Goal: Task Accomplishment & Management: Use online tool/utility

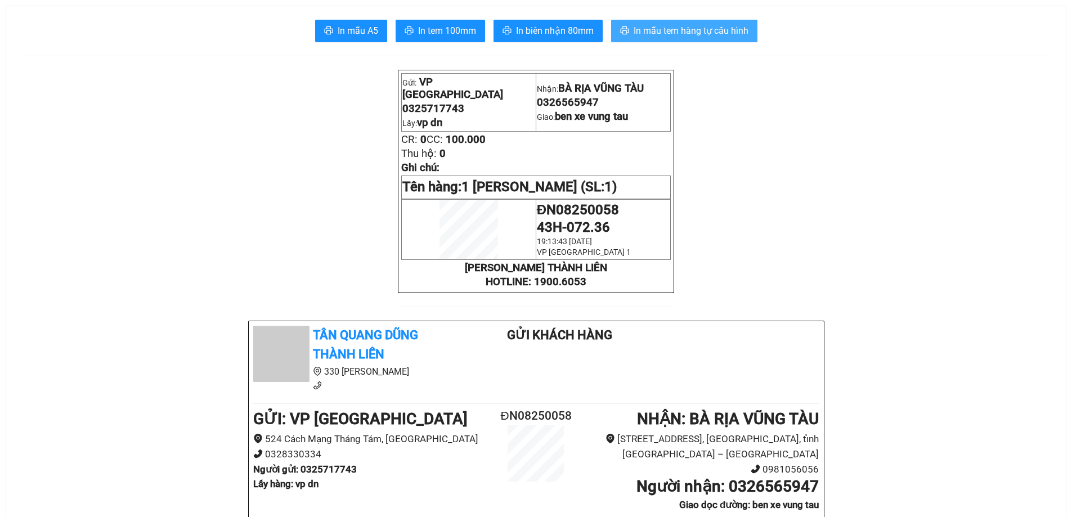
click at [685, 29] on span "In mẫu tem hàng tự cấu hình" at bounding box center [691, 31] width 115 height 14
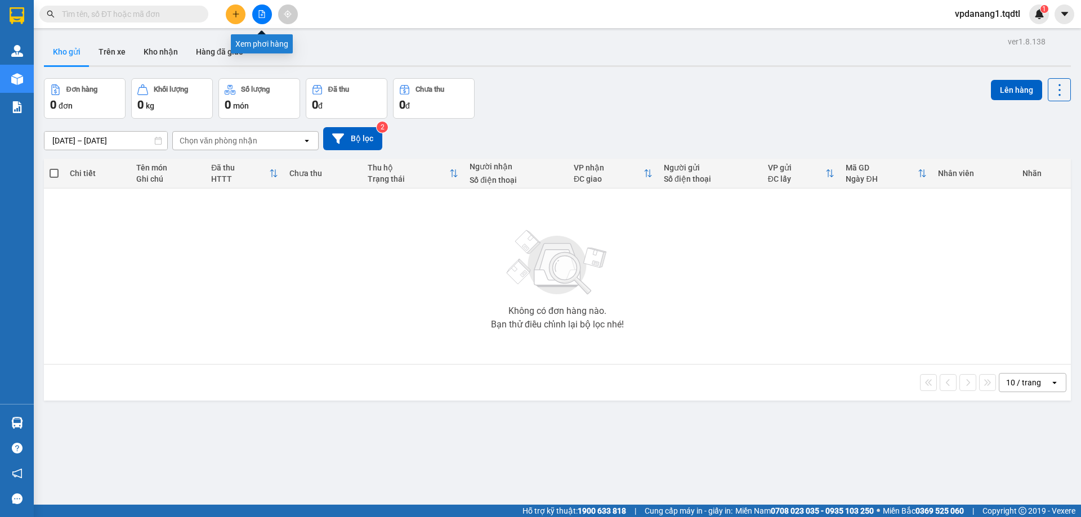
click at [261, 13] on icon "file-add" at bounding box center [262, 14] width 8 height 8
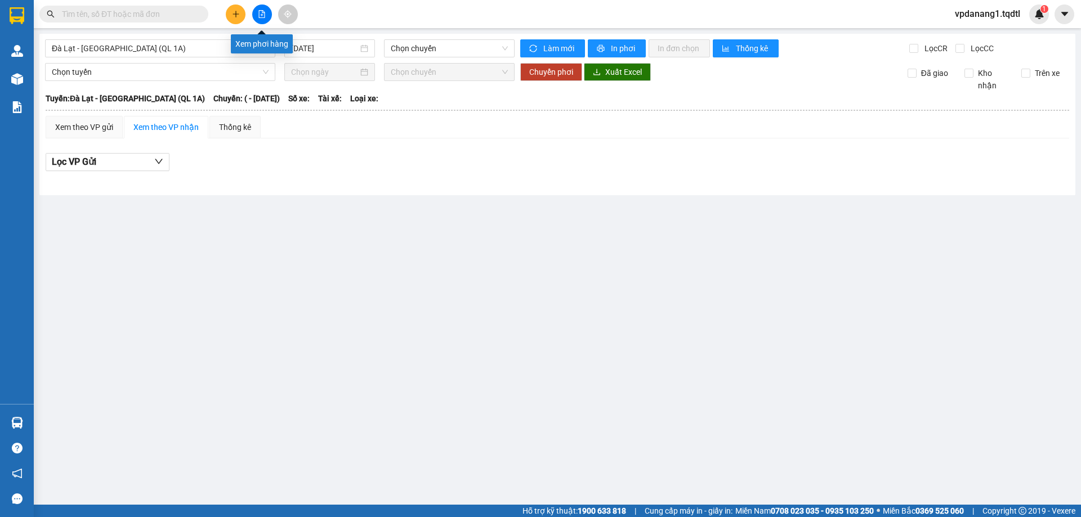
click at [262, 11] on icon "file-add" at bounding box center [262, 14] width 6 height 8
click at [176, 47] on span "Đà Lạt - [GEOGRAPHIC_DATA] (QL 1A)" at bounding box center [160, 48] width 217 height 17
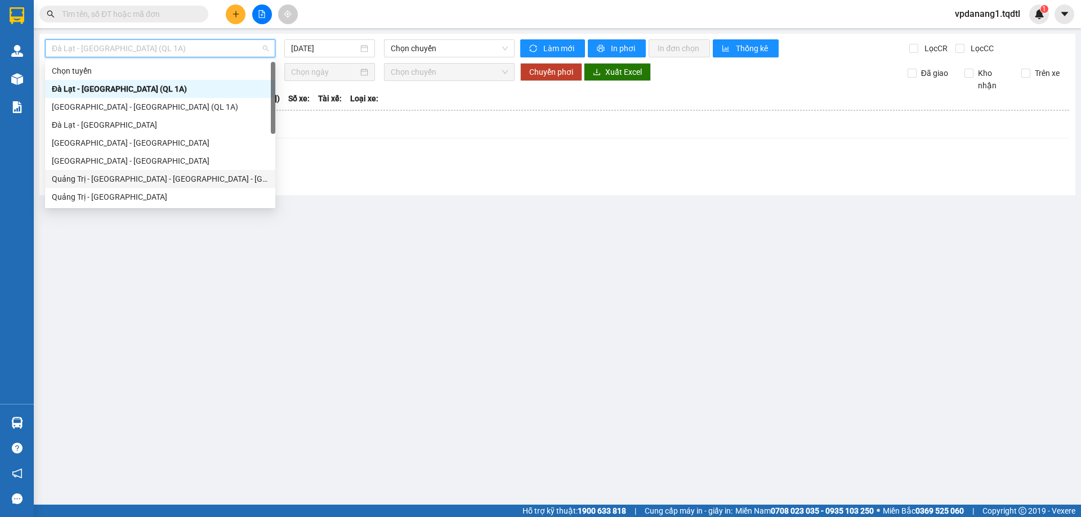
click at [186, 175] on div "Quảng Trị - [GEOGRAPHIC_DATA] - [GEOGRAPHIC_DATA] - [GEOGRAPHIC_DATA]" at bounding box center [160, 179] width 217 height 12
type input "[DATE]"
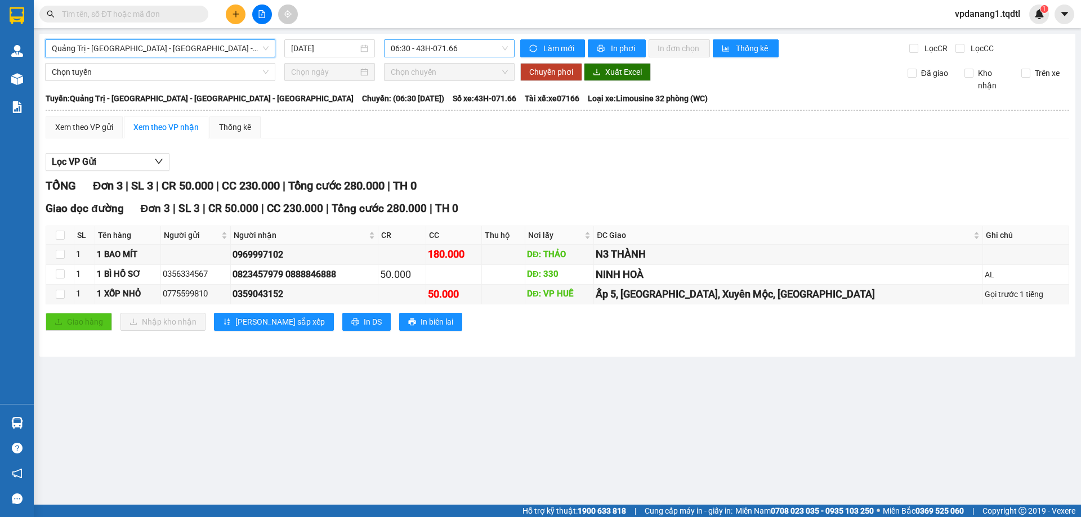
click at [466, 45] on span "06:30 - 43H-071.66" at bounding box center [449, 48] width 117 height 17
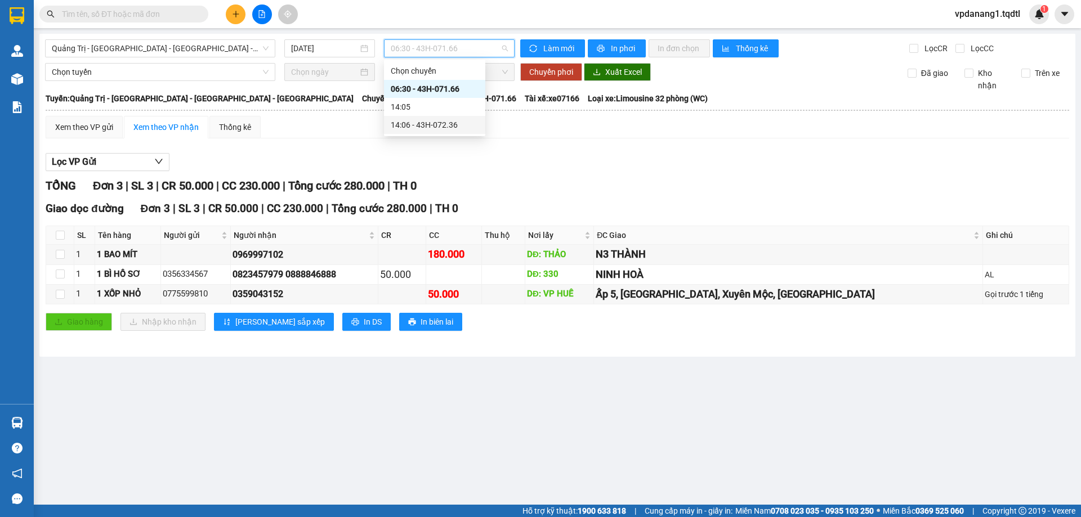
click at [470, 127] on div "14:06 - 43H-072.36" at bounding box center [435, 125] width 88 height 12
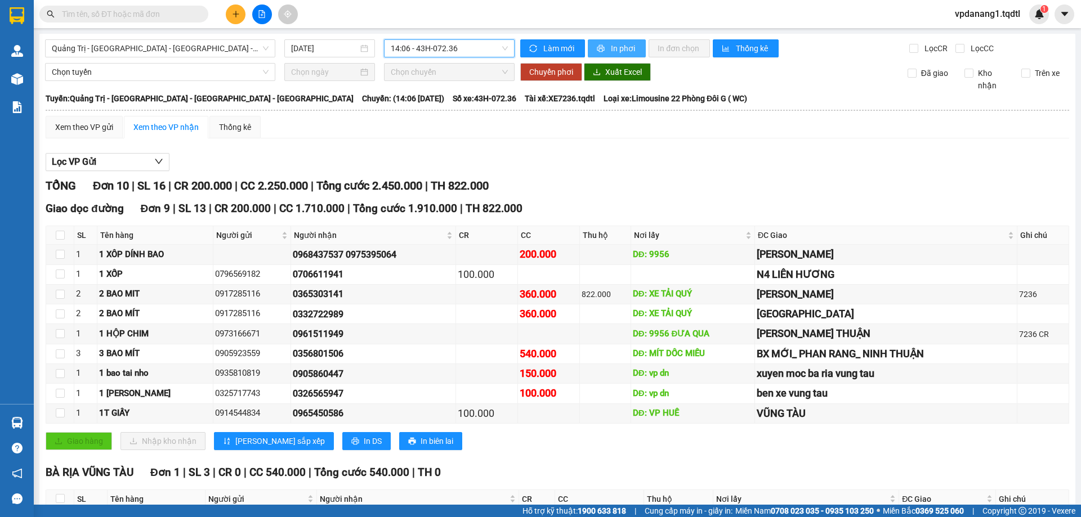
click at [616, 47] on span "In phơi" at bounding box center [624, 48] width 26 height 12
click at [222, 51] on span "Quảng Trị - [GEOGRAPHIC_DATA] - [GEOGRAPHIC_DATA] - [GEOGRAPHIC_DATA]" at bounding box center [160, 48] width 217 height 17
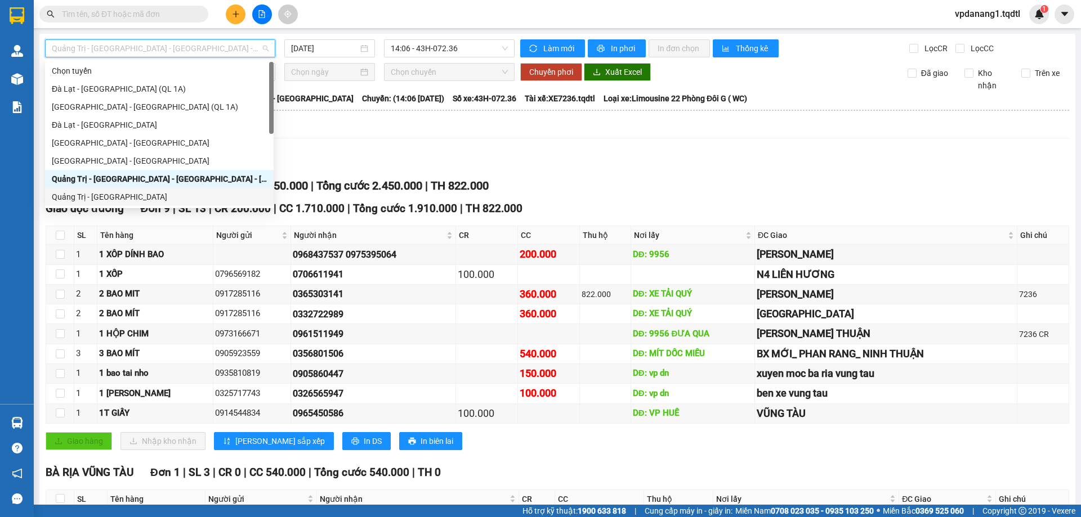
click at [122, 196] on div "Quảng Trị - [GEOGRAPHIC_DATA]" at bounding box center [159, 197] width 215 height 12
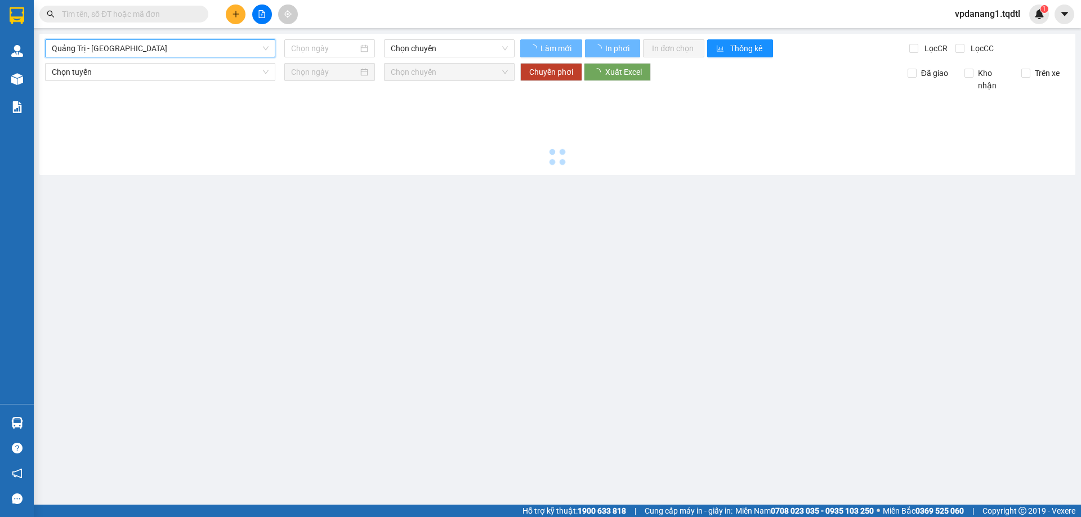
type input "[DATE]"
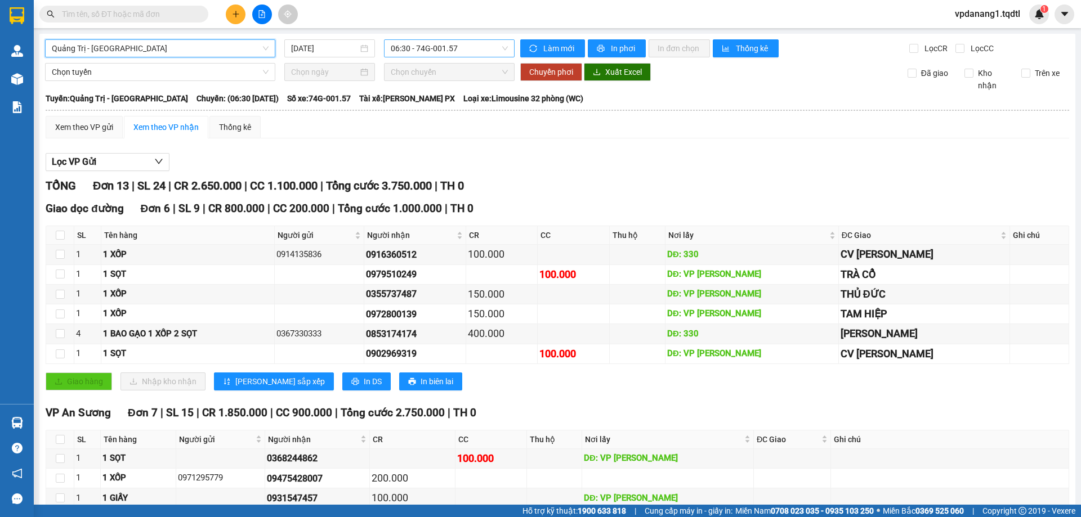
click at [472, 43] on span "06:30 - 74G-001.57" at bounding box center [449, 48] width 117 height 17
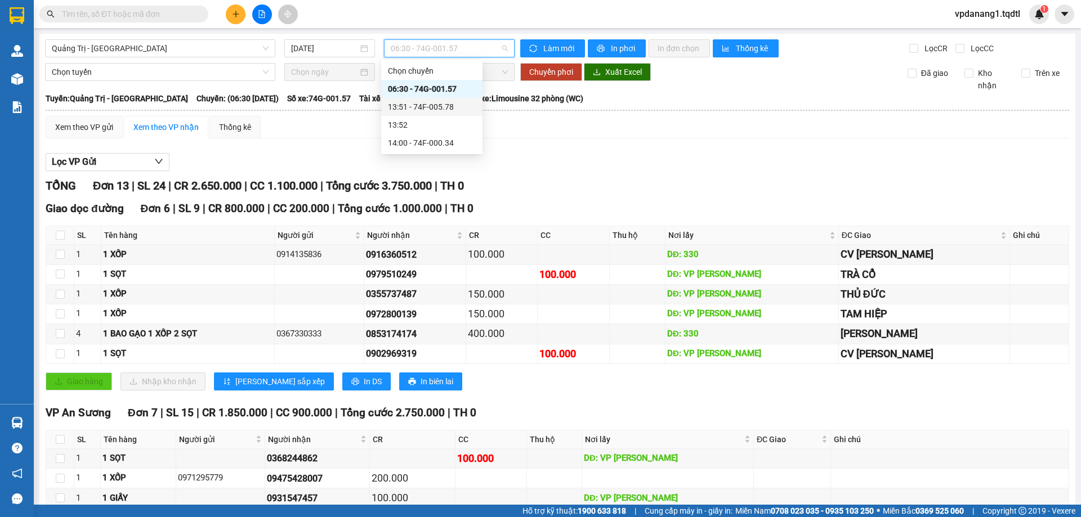
click at [451, 106] on div "13:51 - 74F-005.78" at bounding box center [432, 107] width 88 height 12
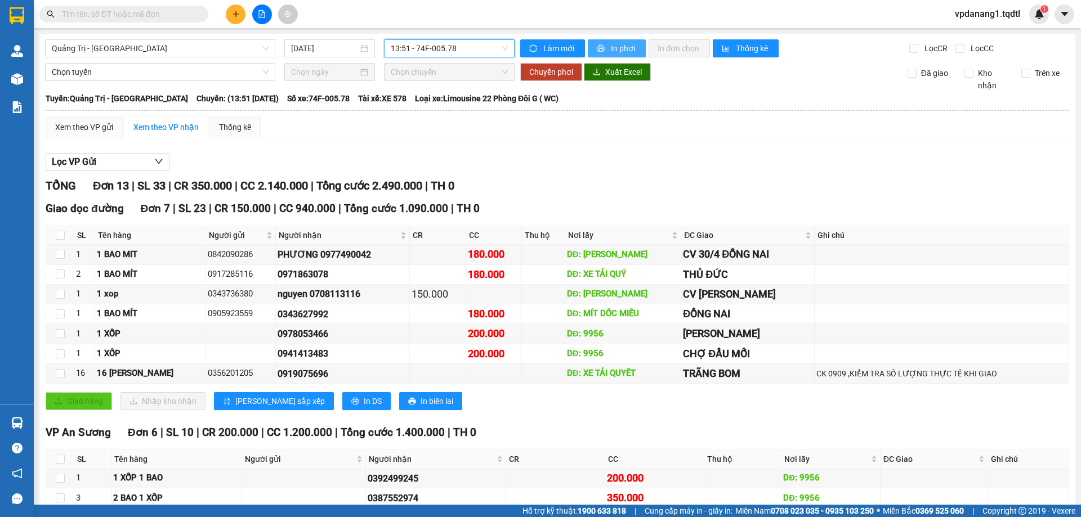
click at [621, 47] on span "In phơi" at bounding box center [624, 48] width 26 height 12
click at [470, 54] on span "13:51 - 74F-005.78" at bounding box center [449, 48] width 117 height 17
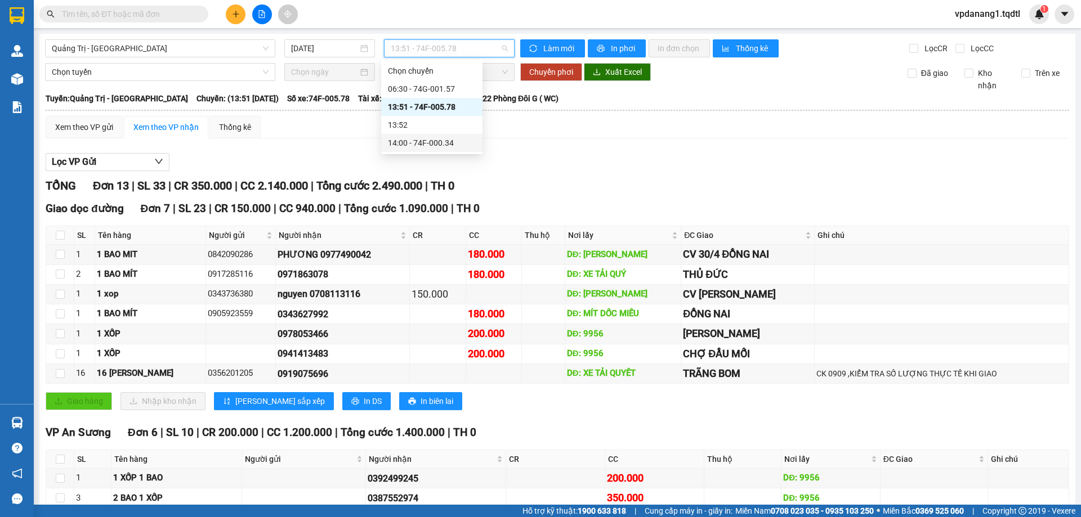
click at [453, 142] on div "14:00 - 74F-000.34" at bounding box center [432, 143] width 88 height 12
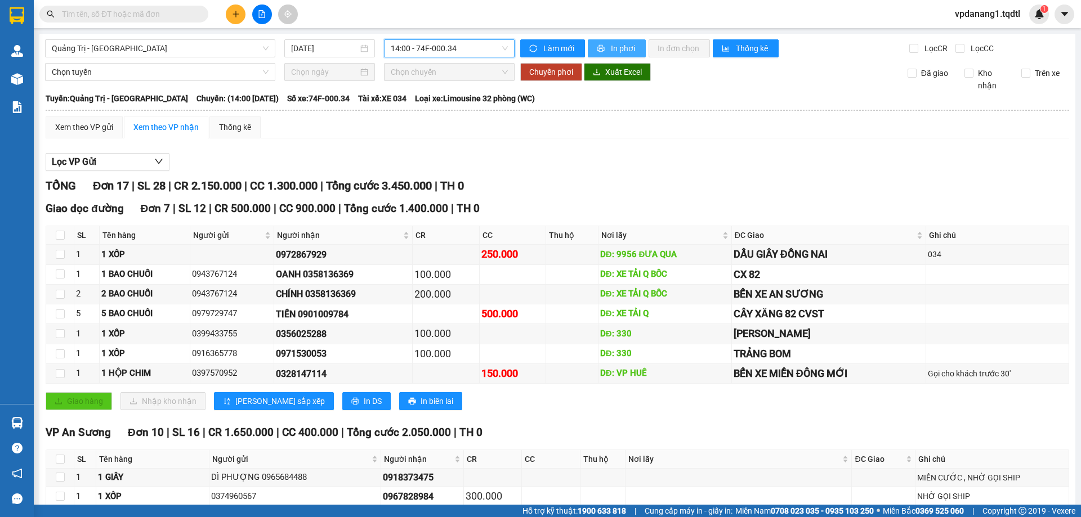
click at [621, 44] on span "In phơi" at bounding box center [624, 48] width 26 height 12
drag, startPoint x: 138, startPoint y: 51, endPoint x: 142, endPoint y: 34, distance: 17.9
click at [138, 51] on span "Quảng Trị - [GEOGRAPHIC_DATA]" at bounding box center [160, 48] width 217 height 17
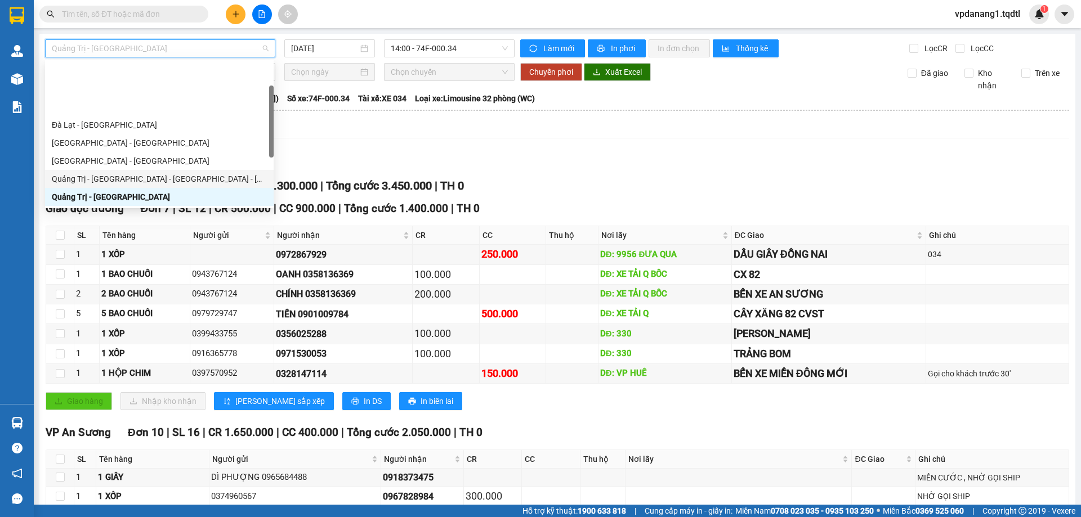
scroll to position [56, 0]
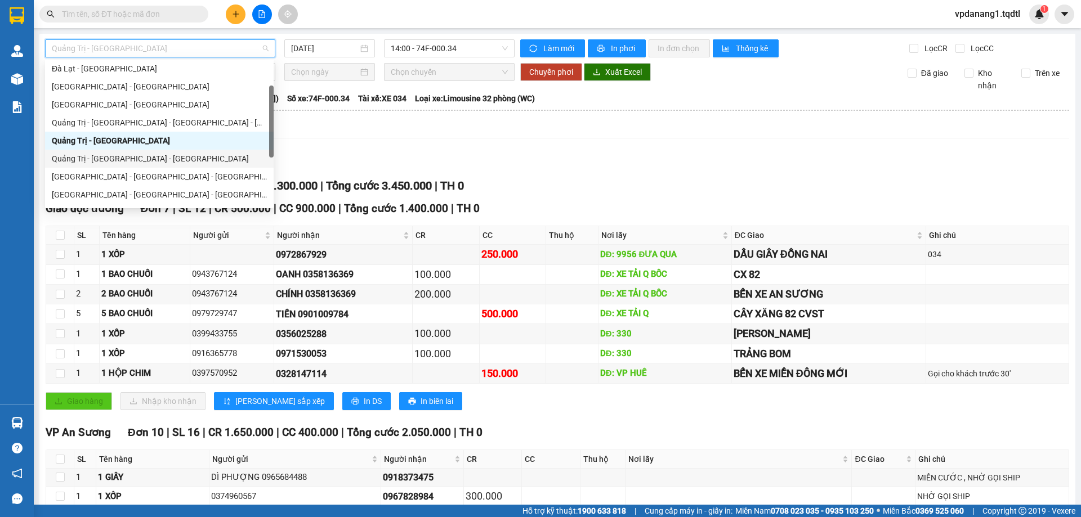
click at [183, 161] on div "Quảng Trị - [GEOGRAPHIC_DATA] - [GEOGRAPHIC_DATA]" at bounding box center [159, 159] width 215 height 12
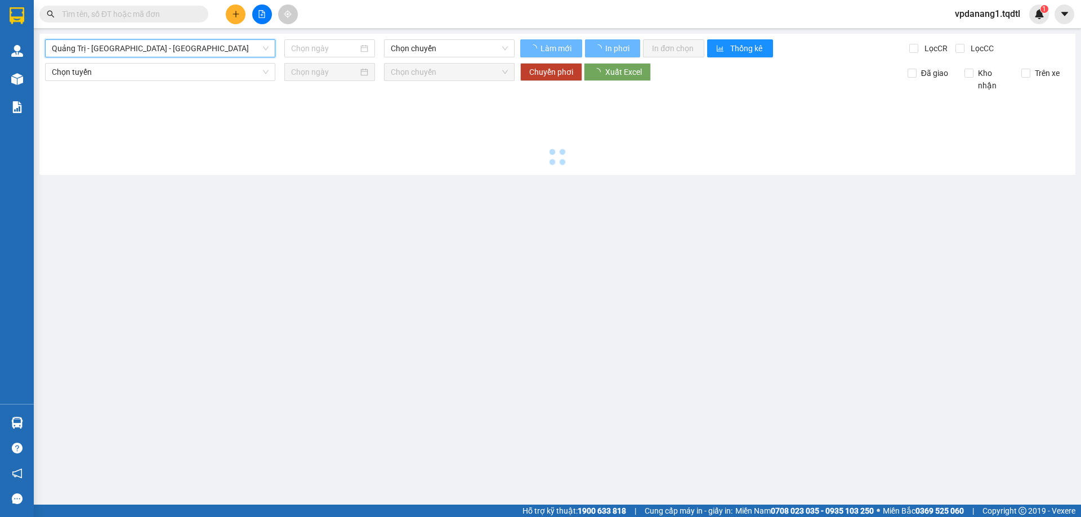
type input "[DATE]"
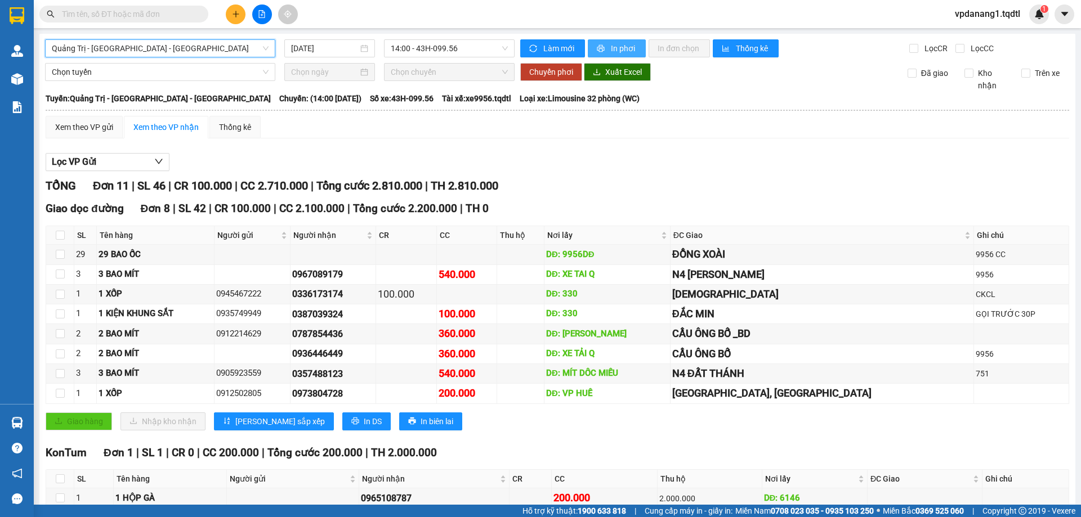
click at [611, 50] on span "In phơi" at bounding box center [624, 48] width 26 height 12
click at [473, 48] on span "14:00 - 43H-099.56" at bounding box center [449, 48] width 117 height 17
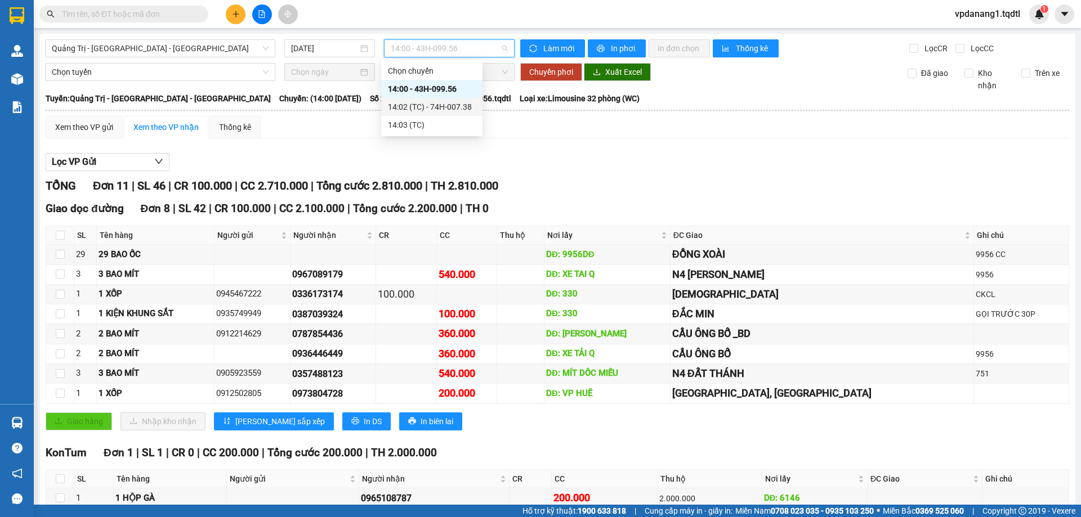
click at [468, 103] on div "14:02 (TC) - 74H-007.38" at bounding box center [432, 107] width 88 height 12
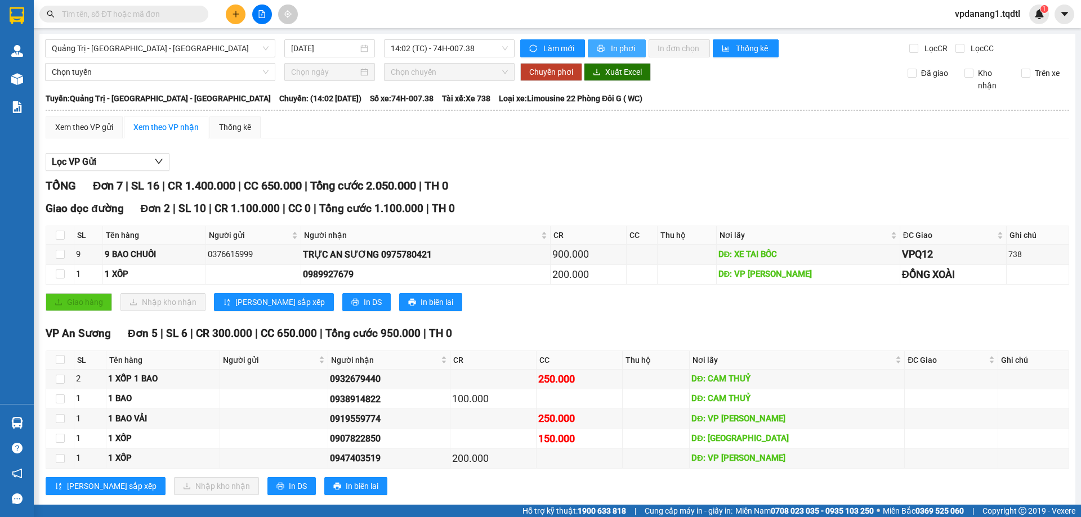
click at [622, 47] on span "In phơi" at bounding box center [624, 48] width 26 height 12
click at [196, 46] on span "Quảng Trị - [GEOGRAPHIC_DATA] - [GEOGRAPHIC_DATA]" at bounding box center [160, 48] width 217 height 17
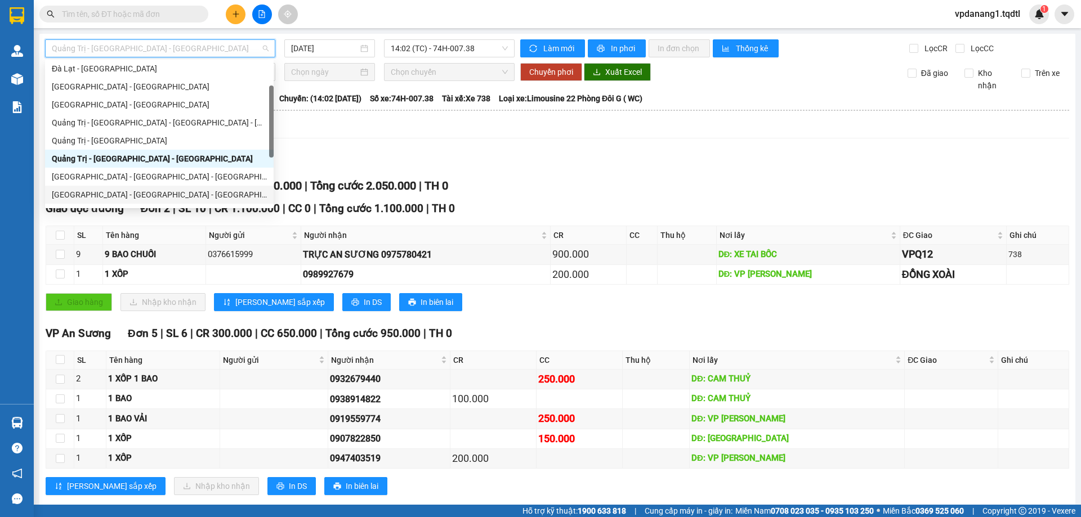
click at [163, 194] on div "[GEOGRAPHIC_DATA] - [GEOGRAPHIC_DATA] - [GEOGRAPHIC_DATA]" at bounding box center [159, 195] width 215 height 12
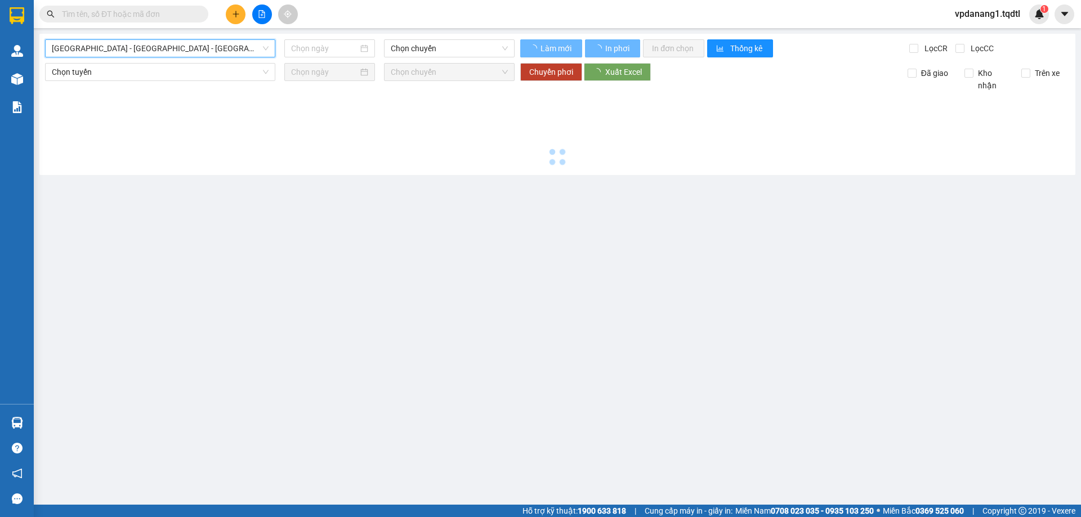
type input "[DATE]"
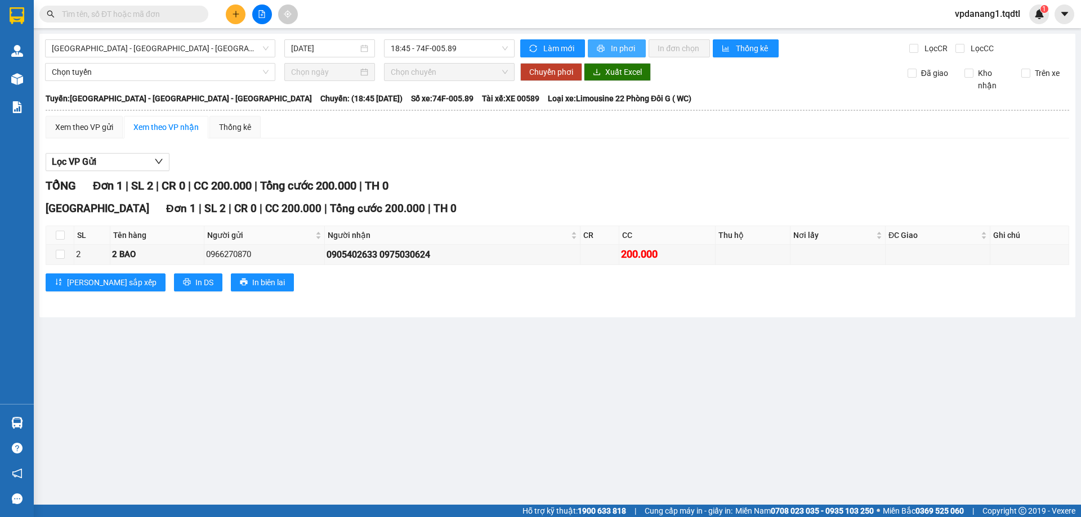
click at [627, 46] on span "In phơi" at bounding box center [624, 48] width 26 height 12
click at [167, 51] on span "[GEOGRAPHIC_DATA] - [GEOGRAPHIC_DATA] - [GEOGRAPHIC_DATA]" at bounding box center [160, 48] width 217 height 17
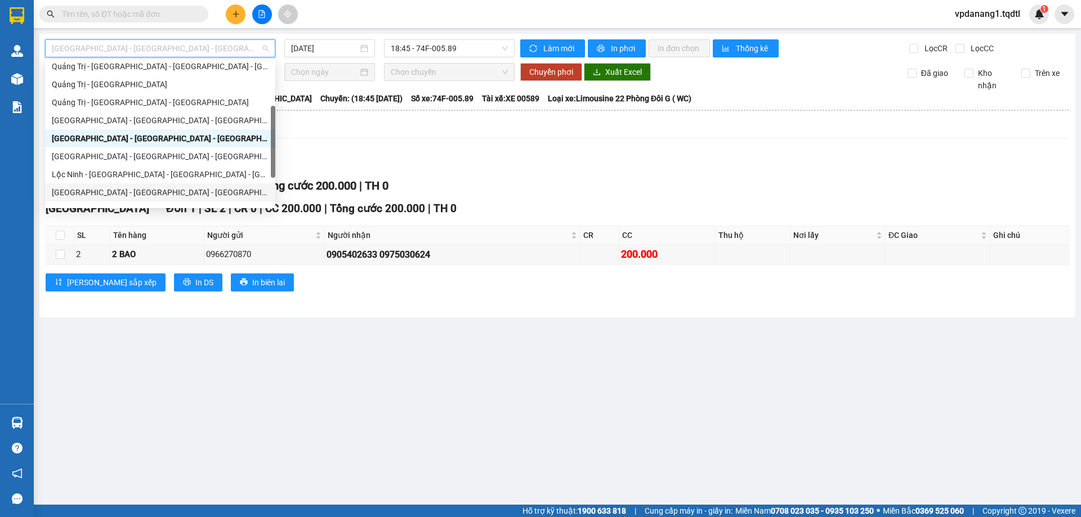
scroll to position [169, 0]
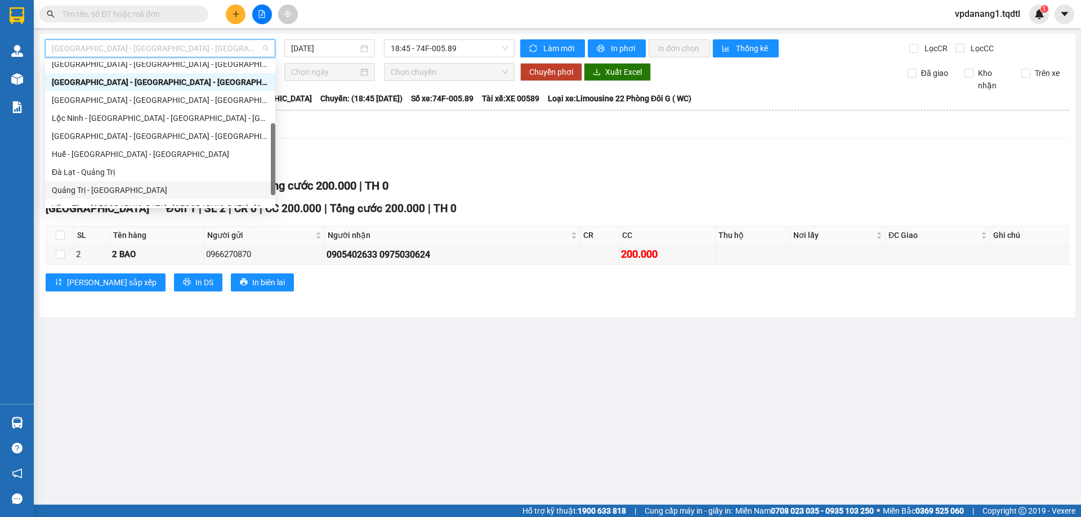
click at [129, 195] on div "Quảng Trị - [GEOGRAPHIC_DATA]" at bounding box center [160, 190] width 217 height 12
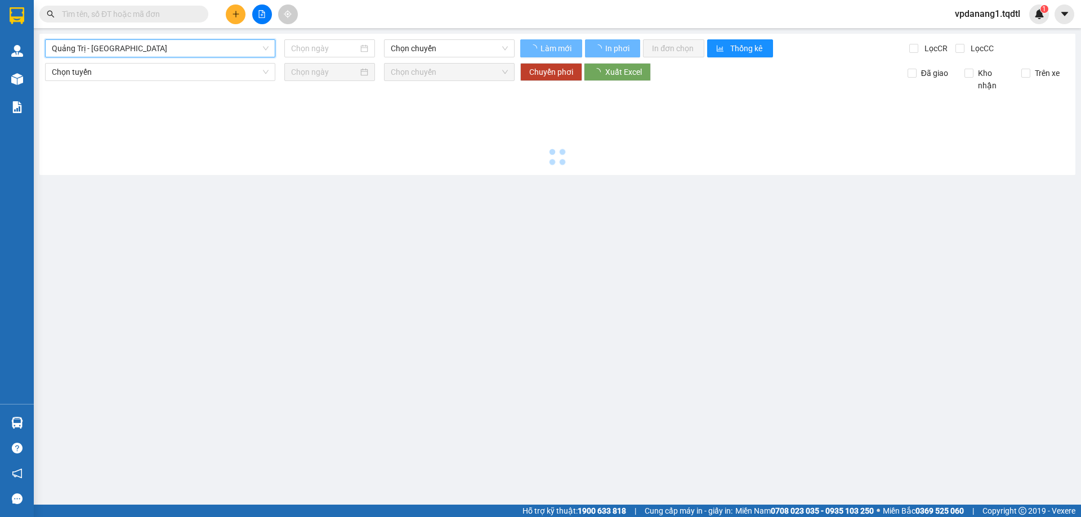
type input "[DATE]"
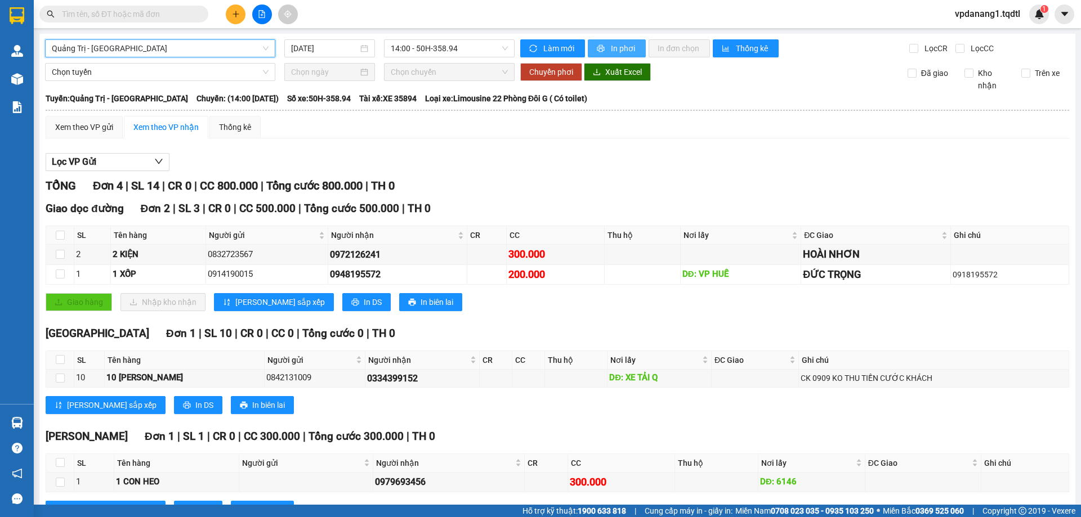
click at [619, 47] on span "In phơi" at bounding box center [624, 48] width 26 height 12
click at [484, 50] on span "14:00 - 50H-358.94" at bounding box center [449, 48] width 117 height 17
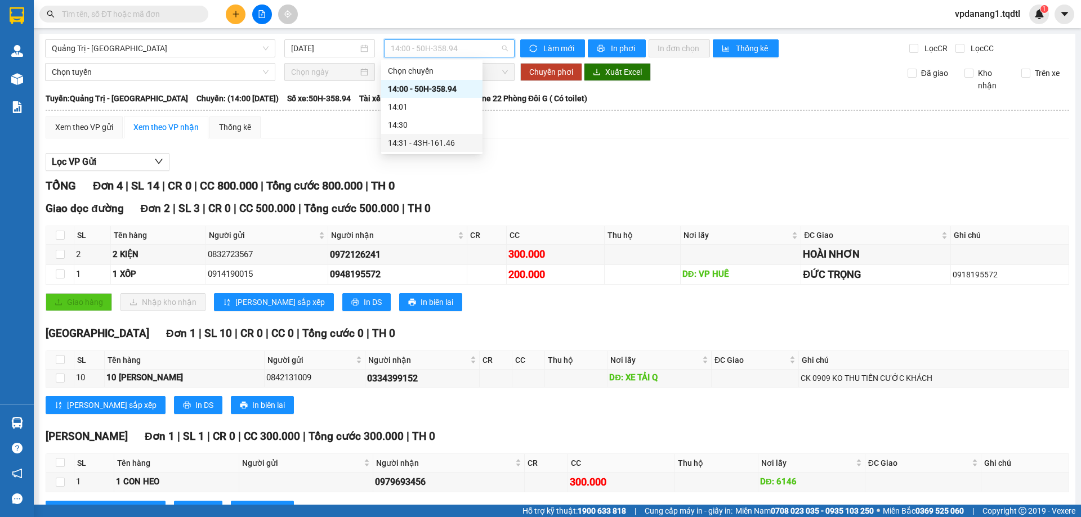
click at [459, 140] on div "14:31 - 43H-161.46" at bounding box center [432, 143] width 88 height 12
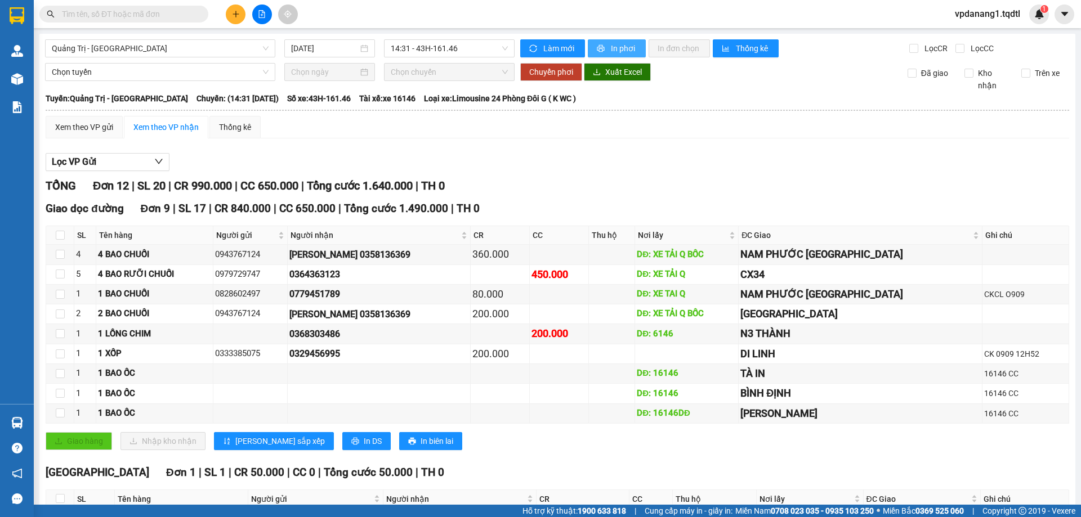
click at [615, 48] on span "In phơi" at bounding box center [624, 48] width 26 height 12
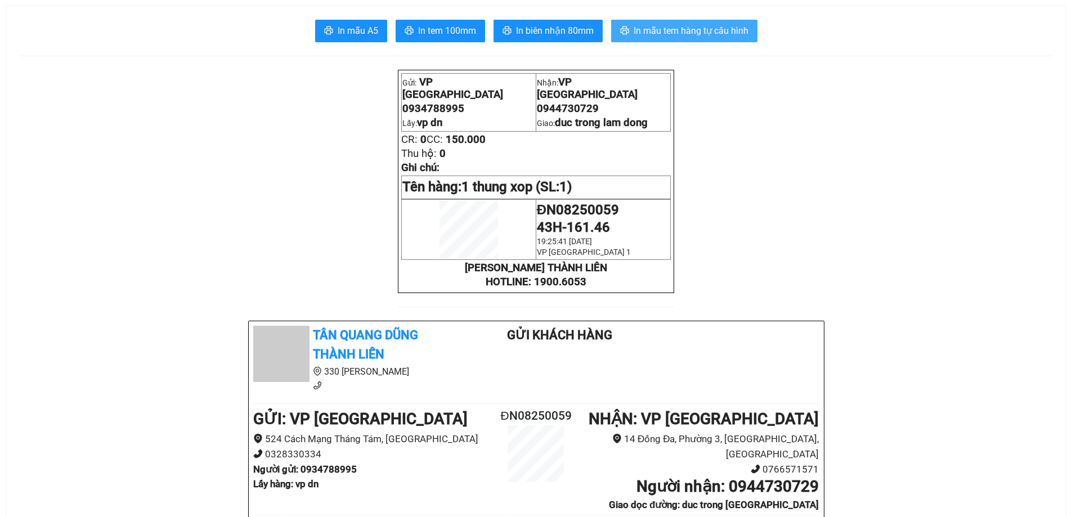
click at [683, 29] on span "In mẫu tem hàng tự cấu hình" at bounding box center [691, 31] width 115 height 14
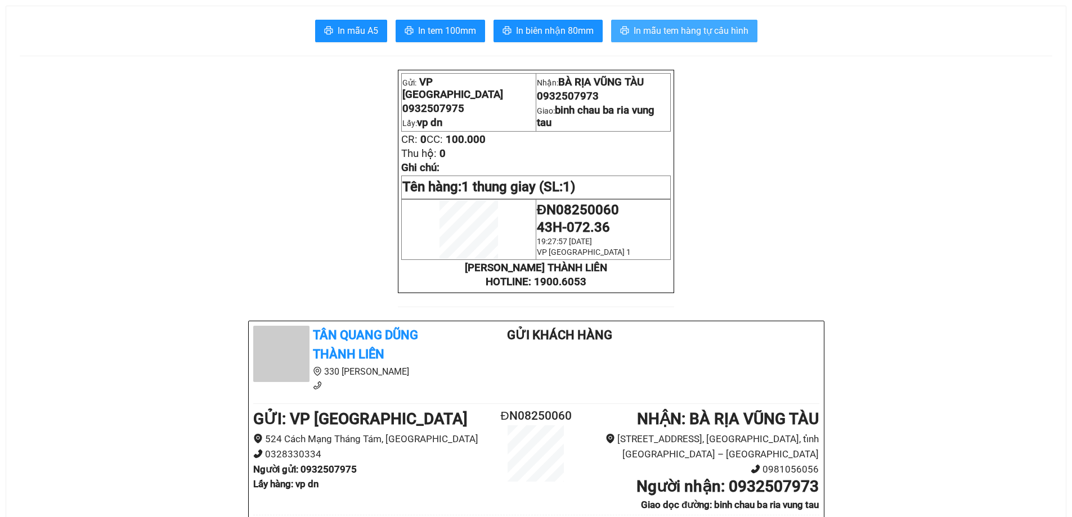
click at [703, 28] on span "In mẫu tem hàng tự cấu hình" at bounding box center [691, 31] width 115 height 14
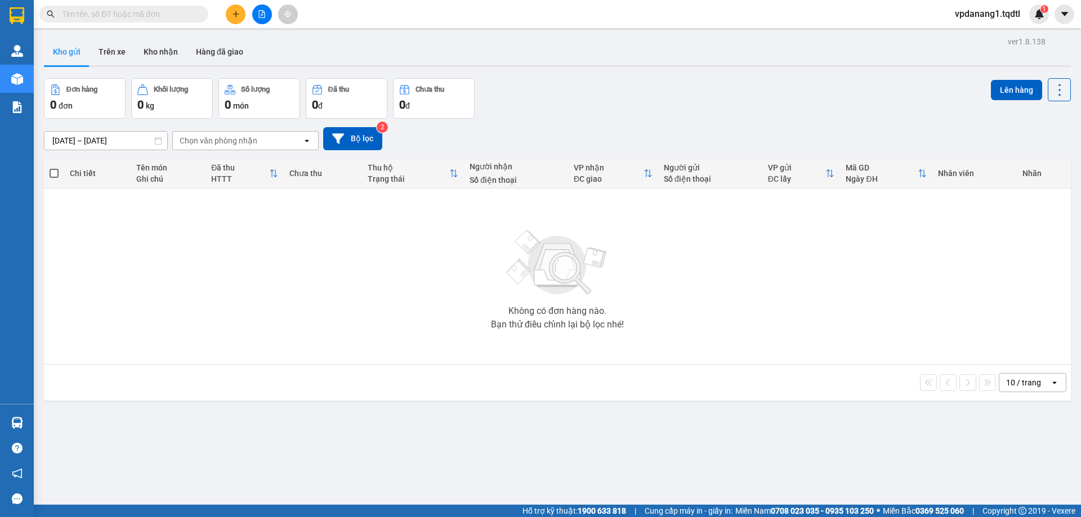
click at [258, 12] on button at bounding box center [262, 15] width 20 height 20
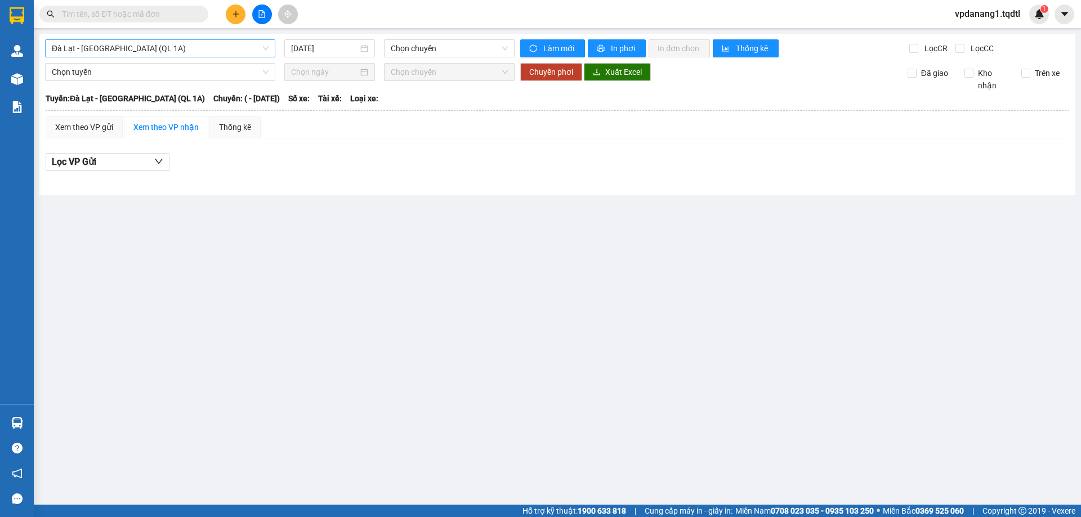
click at [182, 47] on span "Đà Lạt - [GEOGRAPHIC_DATA] (QL 1A)" at bounding box center [160, 48] width 217 height 17
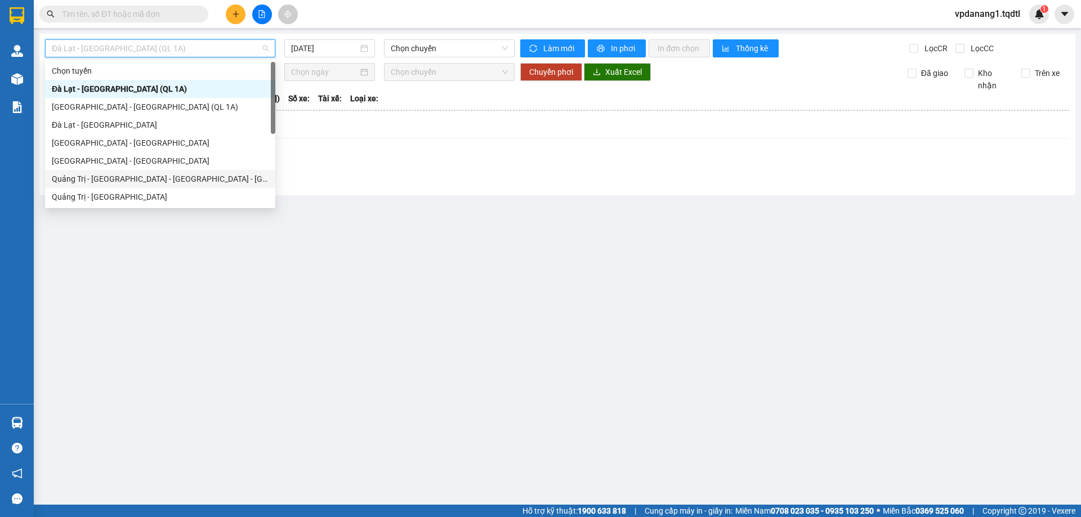
click at [184, 176] on div "Quảng Trị - [GEOGRAPHIC_DATA] - [GEOGRAPHIC_DATA] - [GEOGRAPHIC_DATA]" at bounding box center [160, 179] width 217 height 12
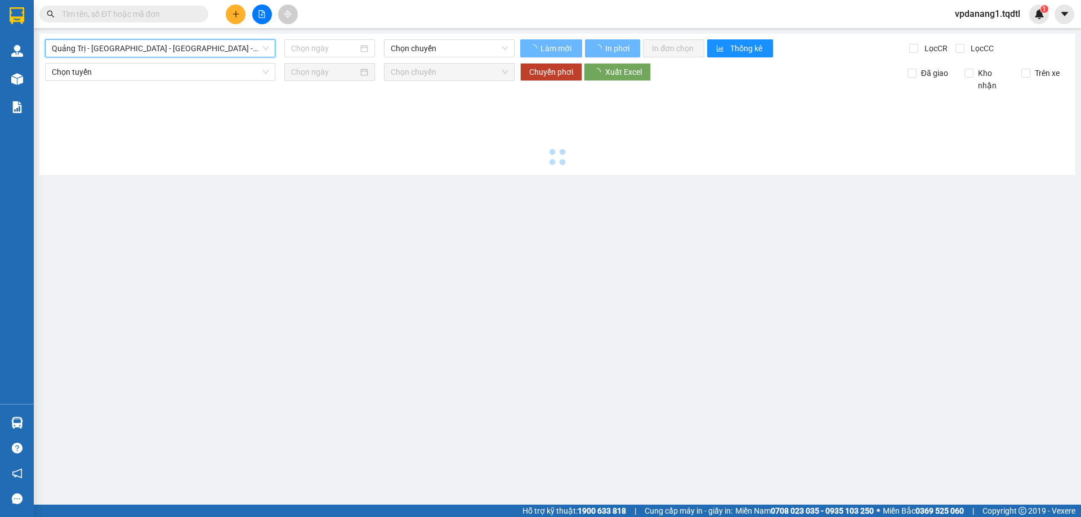
type input "[DATE]"
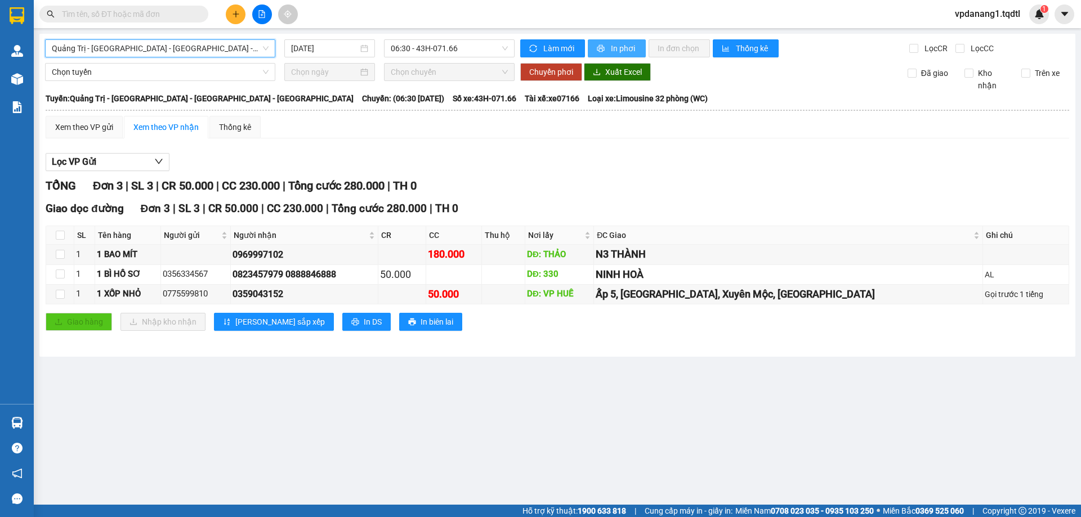
click at [616, 47] on span "In phơi" at bounding box center [624, 48] width 26 height 12
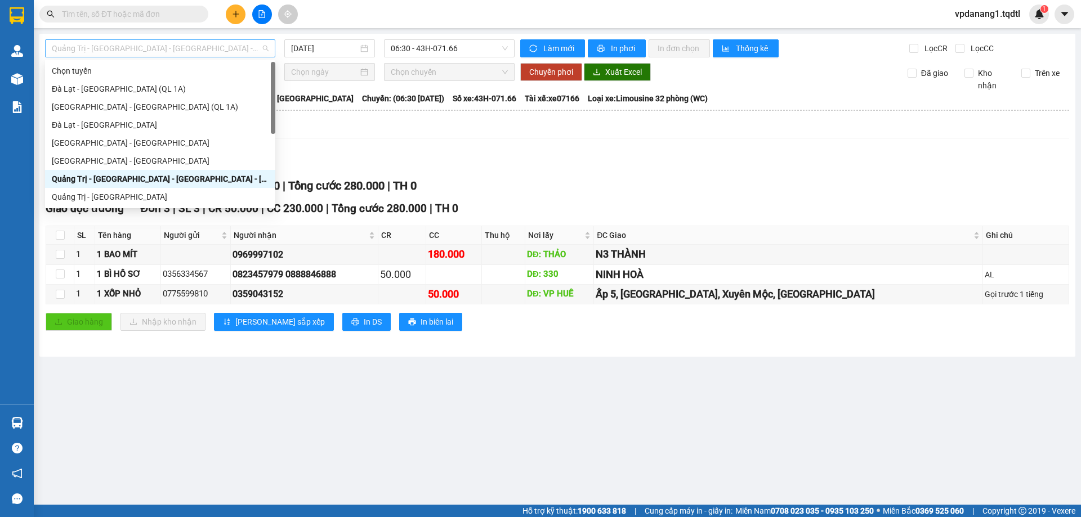
click at [204, 48] on span "Quảng Trị - [GEOGRAPHIC_DATA] - [GEOGRAPHIC_DATA] - [GEOGRAPHIC_DATA]" at bounding box center [160, 48] width 217 height 17
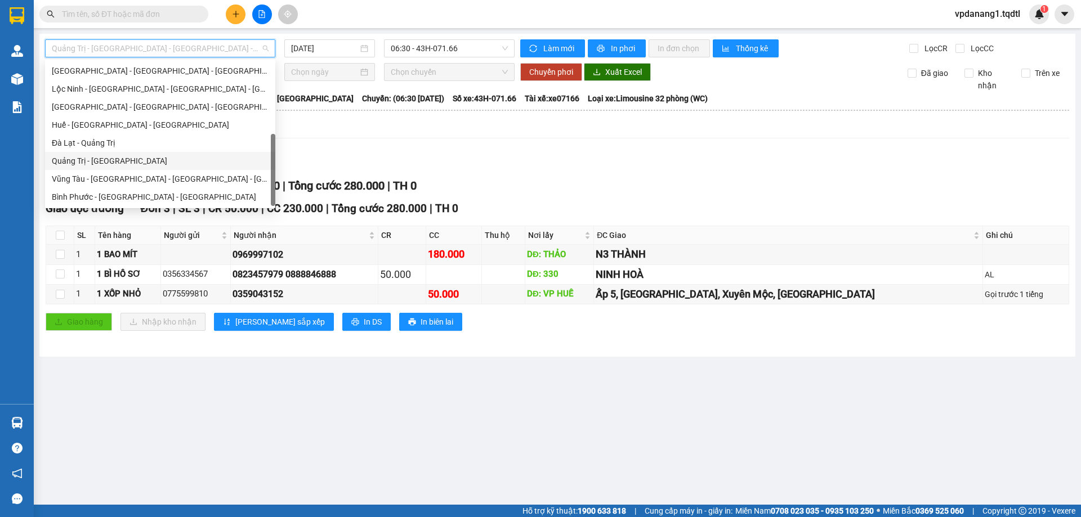
click at [115, 160] on div "Quảng Trị - [GEOGRAPHIC_DATA]" at bounding box center [160, 161] width 217 height 12
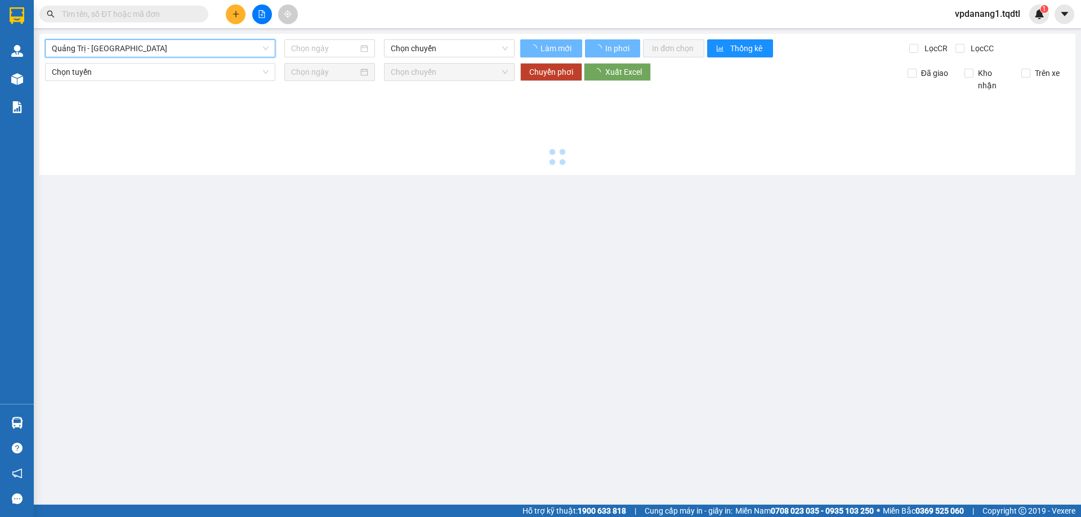
type input "[DATE]"
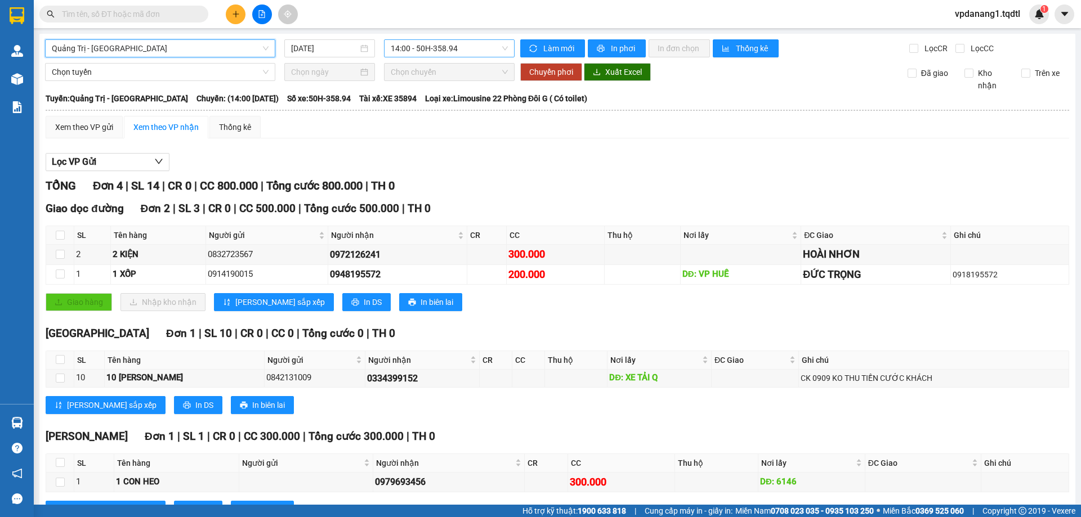
click at [470, 52] on span "14:00 - 50H-358.94" at bounding box center [449, 48] width 117 height 17
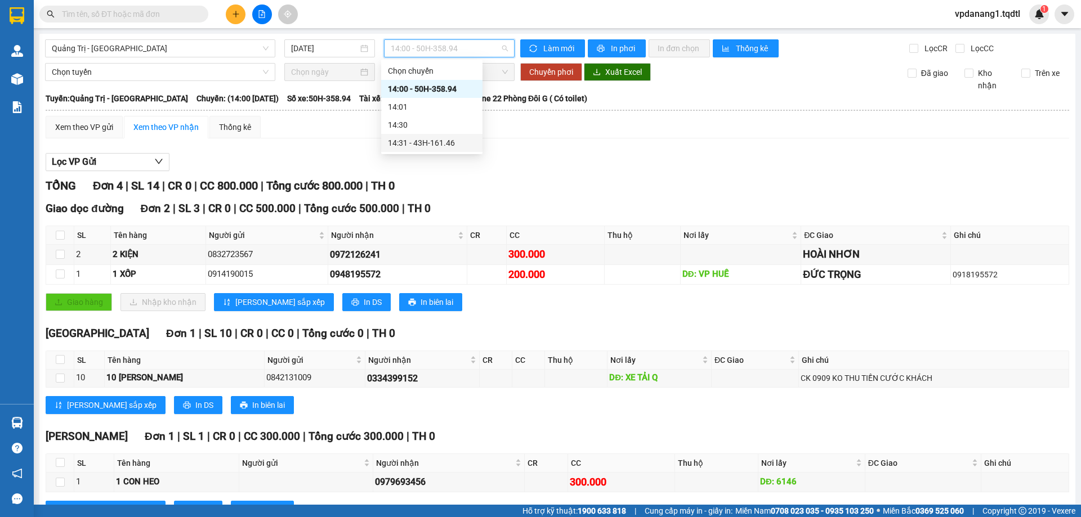
click at [457, 145] on div "14:31 - 43H-161.46" at bounding box center [432, 143] width 88 height 12
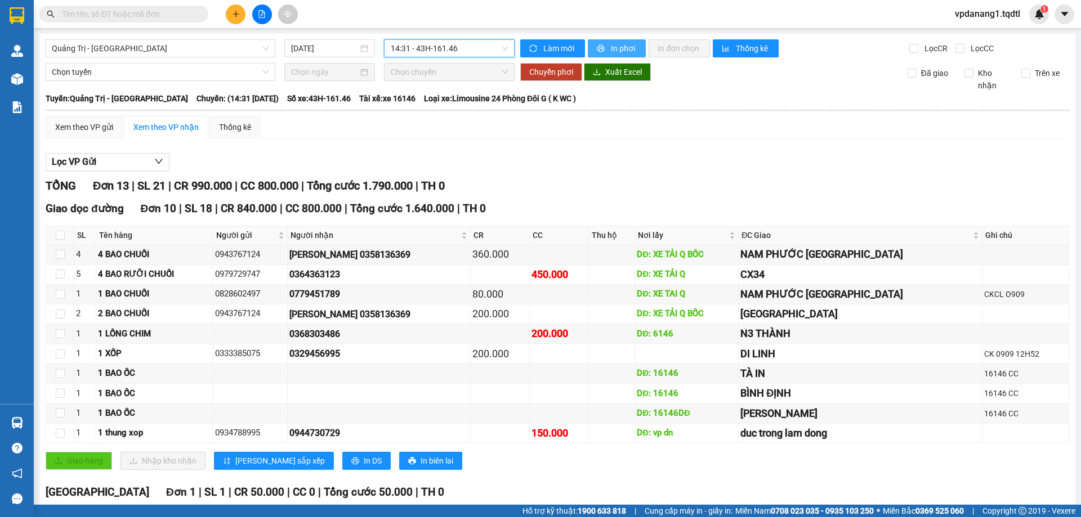
click at [620, 46] on span "In phơi" at bounding box center [624, 48] width 26 height 12
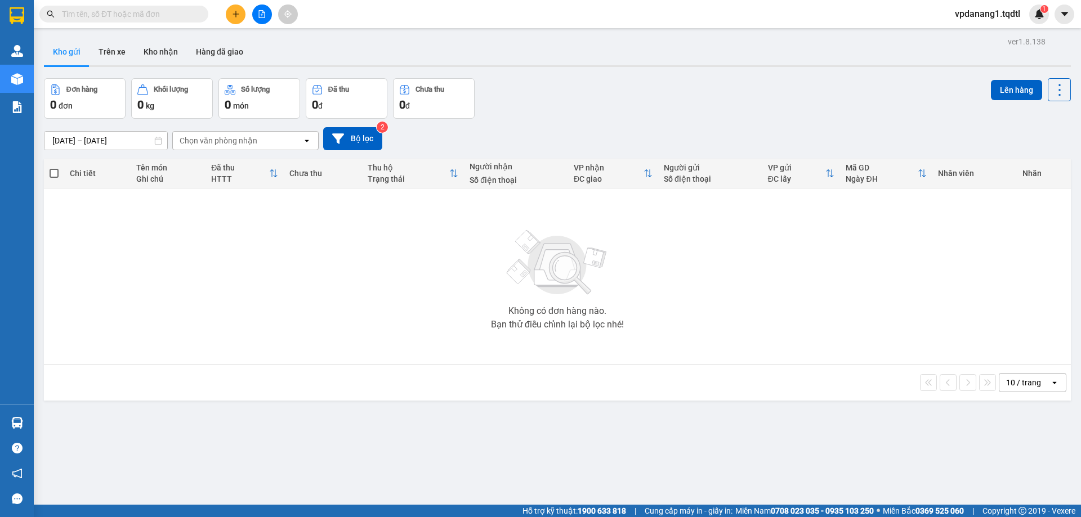
click at [264, 15] on icon "file-add" at bounding box center [262, 14] width 8 height 8
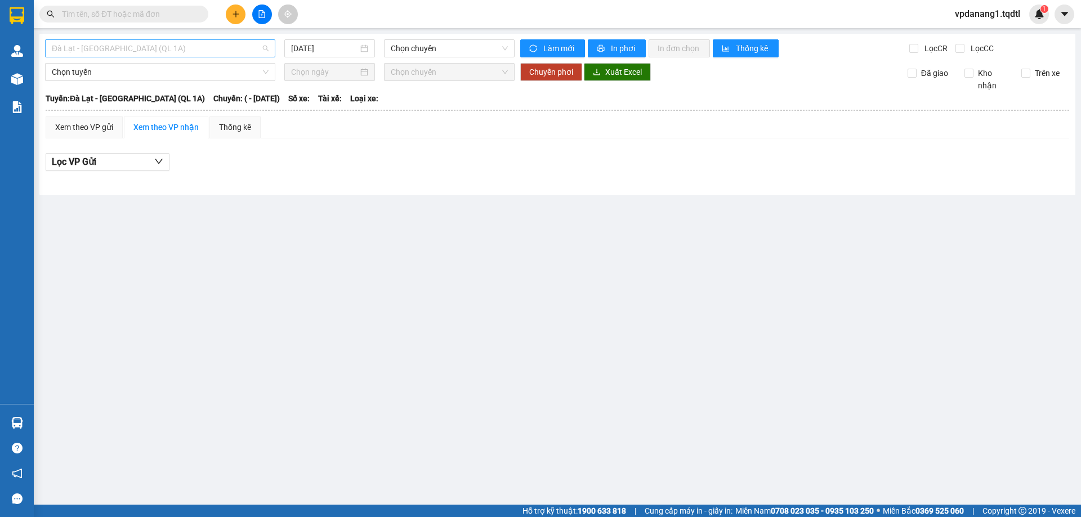
click at [205, 52] on span "Đà Lạt - [GEOGRAPHIC_DATA] (QL 1A)" at bounding box center [160, 48] width 217 height 17
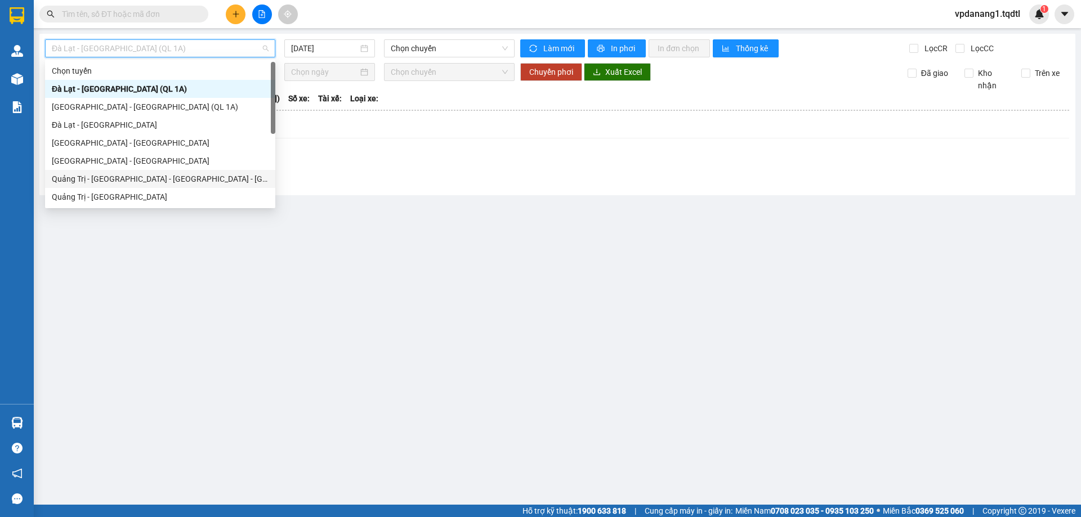
click at [194, 183] on div "Quảng Trị - [GEOGRAPHIC_DATA] - [GEOGRAPHIC_DATA] - [GEOGRAPHIC_DATA]" at bounding box center [160, 179] width 217 height 12
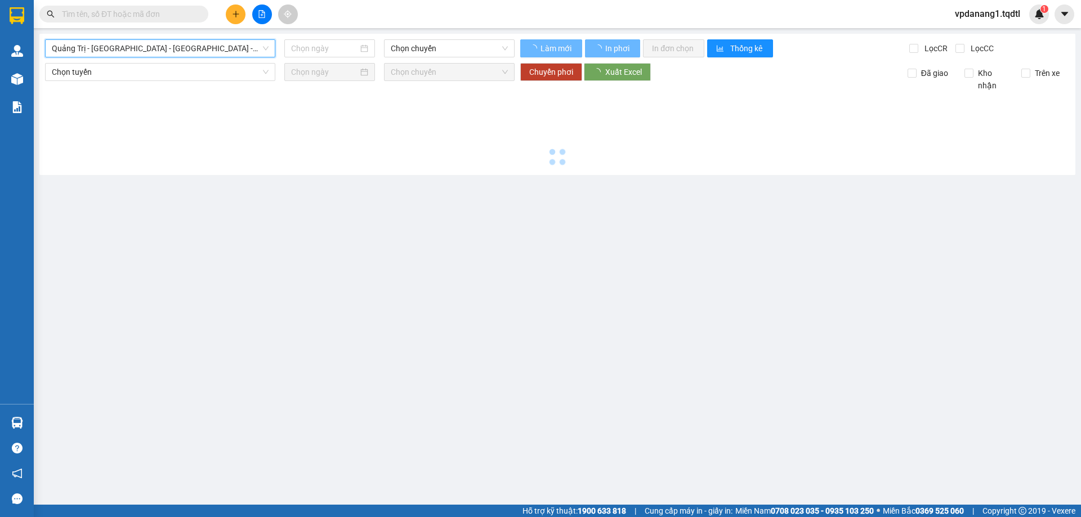
type input "[DATE]"
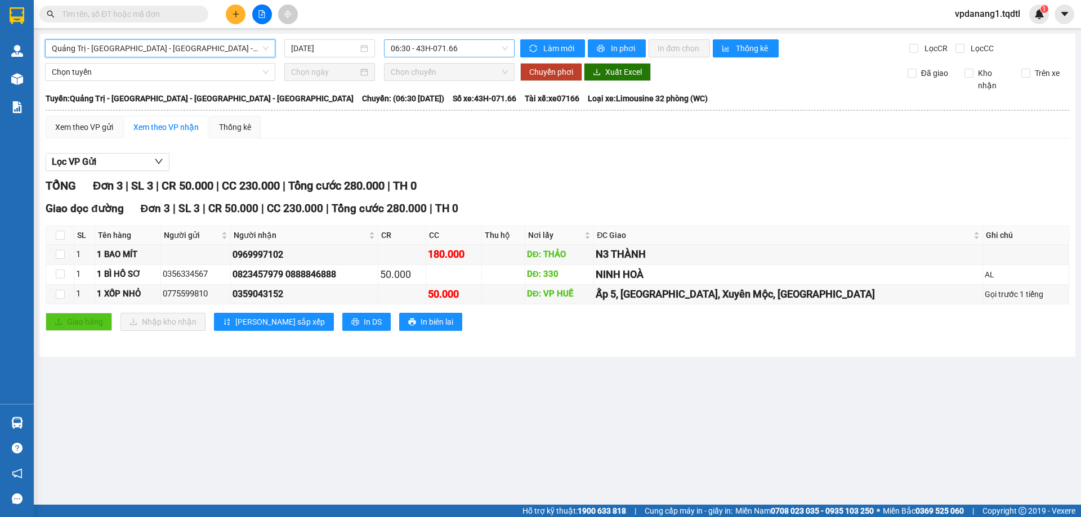
click at [475, 51] on span "06:30 - 43H-071.66" at bounding box center [449, 48] width 117 height 17
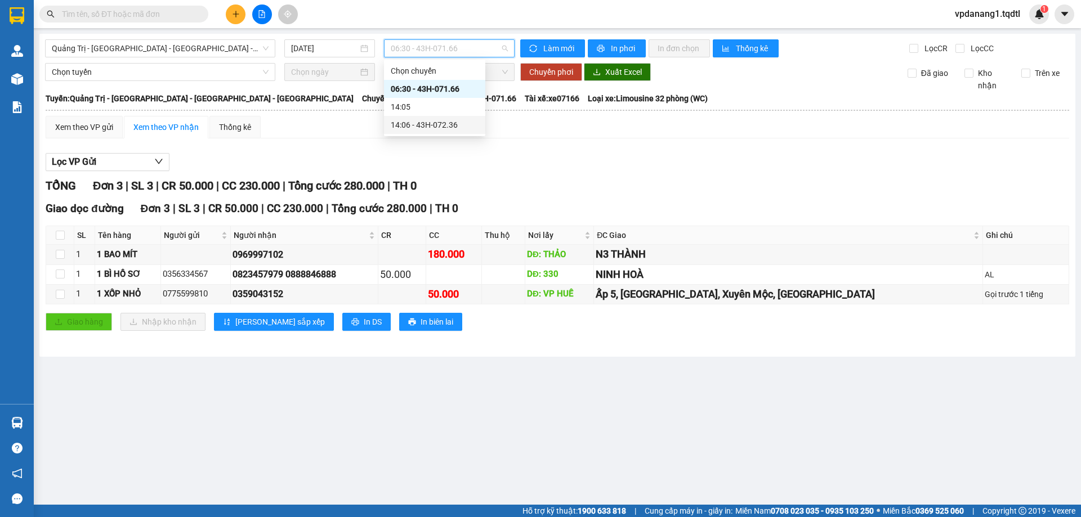
click at [463, 126] on div "14:06 - 43H-072.36" at bounding box center [435, 125] width 88 height 12
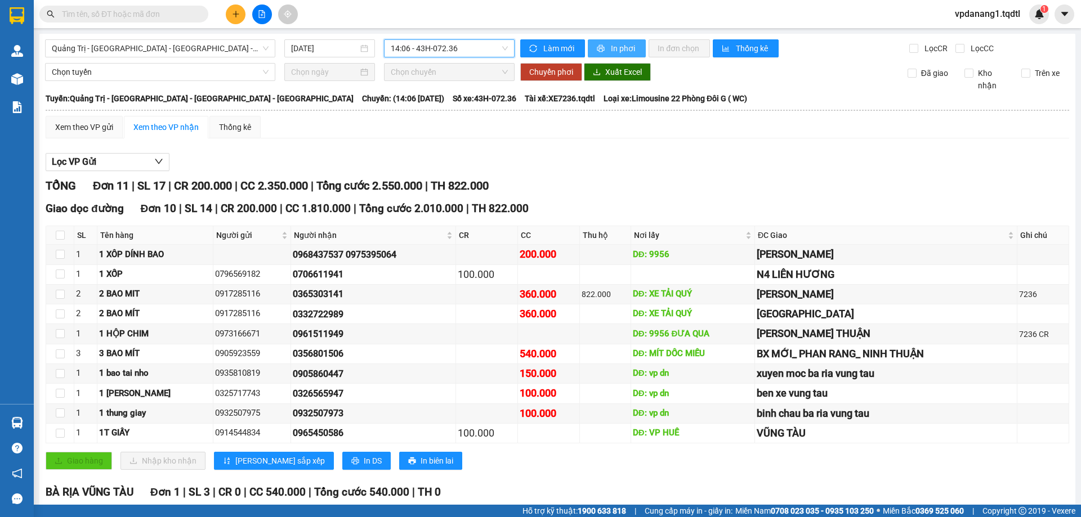
click at [613, 50] on span "In phơi" at bounding box center [624, 48] width 26 height 12
